Goal: Task Accomplishment & Management: Use online tool/utility

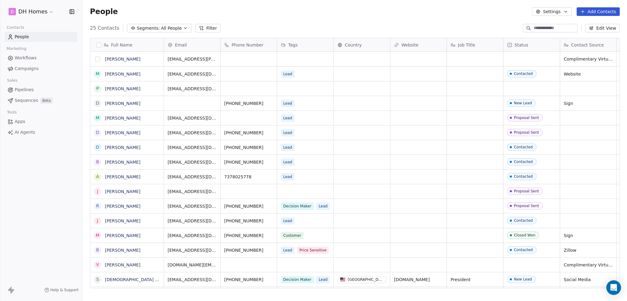
scroll to position [260, 539]
click at [50, 13] on html "D DH Homes Contacts People Marketing Workflows Campaigns Sales Pipelines Sequen…" at bounding box center [313, 150] width 627 height 301
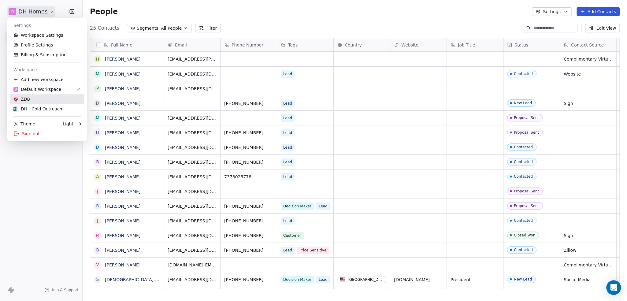
drag, startPoint x: 62, startPoint y: 102, endPoint x: 65, endPoint y: 104, distance: 3.6
click at [62, 102] on link "ZDB" at bounding box center [47, 99] width 75 height 10
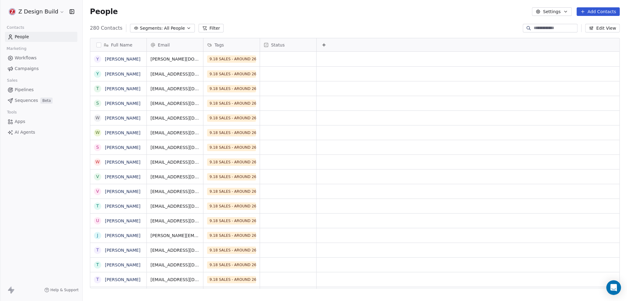
scroll to position [260, 539]
click at [29, 102] on span "Sequences" at bounding box center [26, 100] width 23 height 6
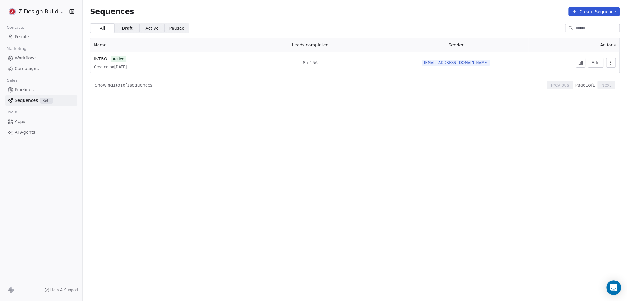
click at [609, 62] on icon "button" at bounding box center [610, 62] width 5 height 5
click at [576, 65] on html "Z Design Build Contacts People Marketing Workflows Campaigns Sales Pipelines Se…" at bounding box center [313, 150] width 627 height 301
click at [583, 62] on button at bounding box center [580, 63] width 10 height 10
click at [28, 70] on span "Campaigns" at bounding box center [27, 68] width 24 height 6
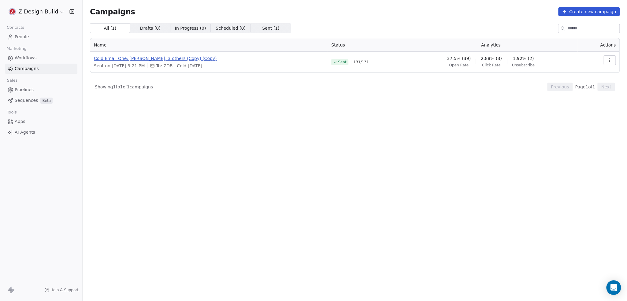
click at [151, 59] on span "Cold Email One: Kerr, Fred, 3 others (Copy) (Copy)" at bounding box center [209, 58] width 230 height 6
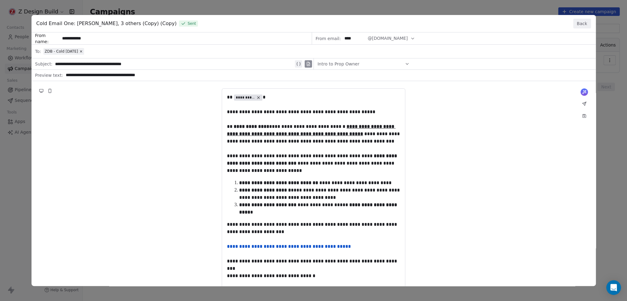
click at [153, 76] on div "**********" at bounding box center [313, 188] width 564 height 312
drag, startPoint x: 153, startPoint y: 76, endPoint x: 85, endPoint y: 78, distance: 68.8
click at [85, 78] on div "**********" at bounding box center [313, 188] width 564 height 312
click at [578, 22] on button "Back" at bounding box center [582, 24] width 18 height 10
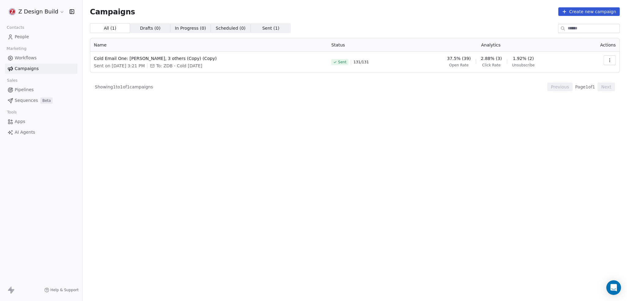
click at [26, 104] on link "Sequences Beta" at bounding box center [41, 100] width 72 height 10
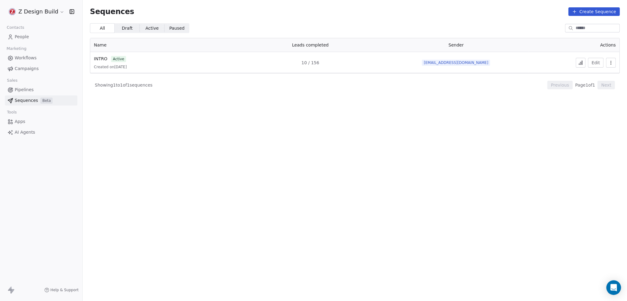
click at [583, 63] on icon at bounding box center [580, 62] width 5 height 5
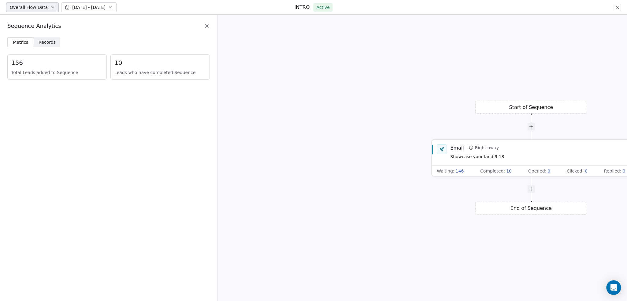
click at [475, 147] on div "Email Right away" at bounding box center [477, 147] width 54 height 7
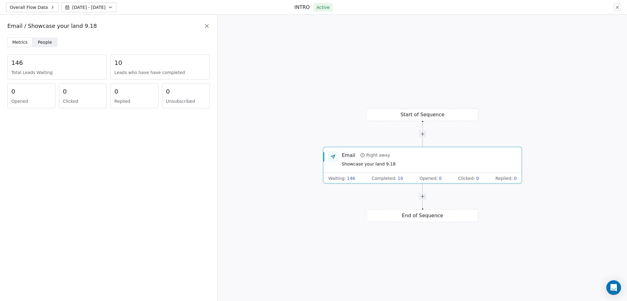
click at [46, 42] on span "People" at bounding box center [45, 42] width 14 height 6
